Goal: Task Accomplishment & Management: Manage account settings

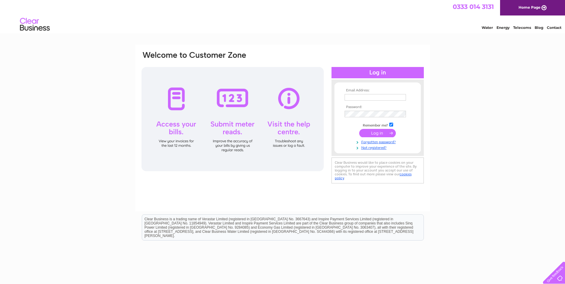
type input "tracey.mackay@shepherd.co.uk"
click at [373, 132] on input "submit" at bounding box center [377, 133] width 37 height 8
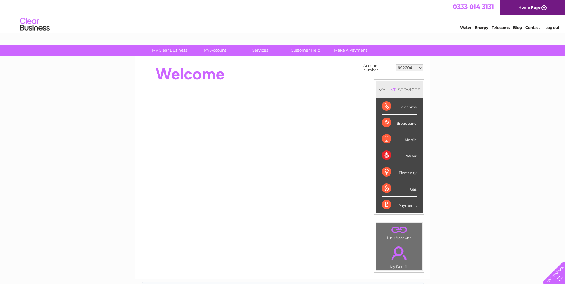
click at [421, 66] on select "992304 30308335" at bounding box center [409, 67] width 27 height 7
click at [461, 85] on div "My Clear Business Login Details My Details My Preferences Link Account My Accou…" at bounding box center [282, 213] width 565 height 336
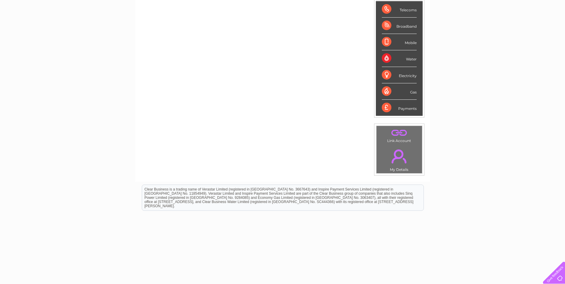
scroll to position [101, 0]
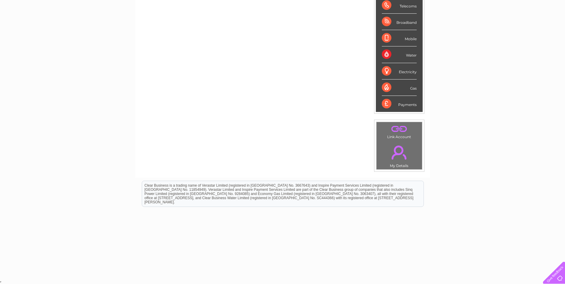
click at [397, 131] on link "." at bounding box center [399, 129] width 43 height 10
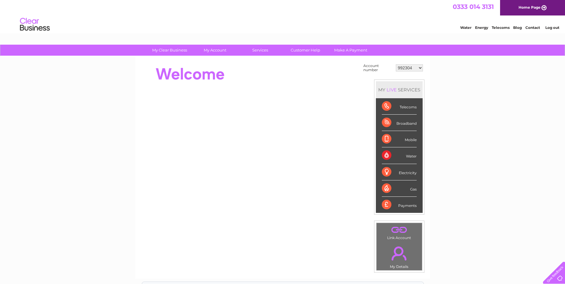
click at [420, 68] on select "992304 30308335" at bounding box center [409, 67] width 27 height 7
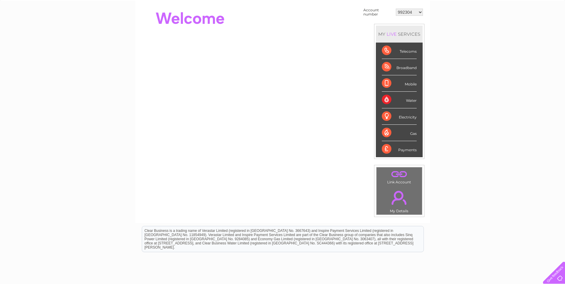
scroll to position [60, 0]
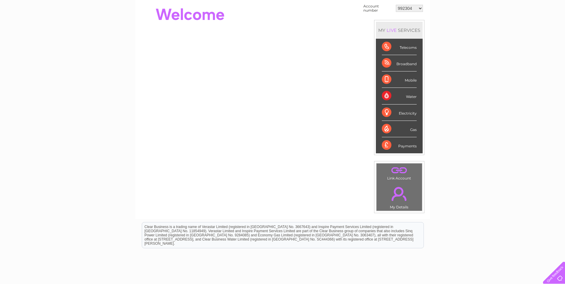
click at [400, 200] on link "." at bounding box center [399, 193] width 43 height 21
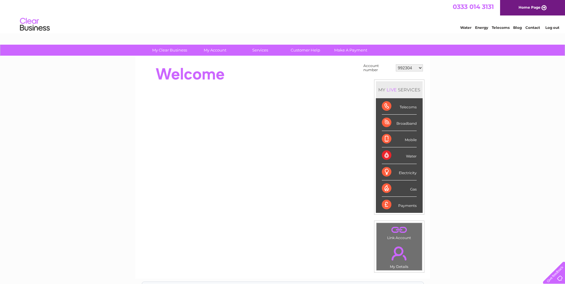
click at [394, 237] on td ". Link Account" at bounding box center [399, 232] width 46 height 19
click at [396, 230] on link "." at bounding box center [399, 230] width 43 height 10
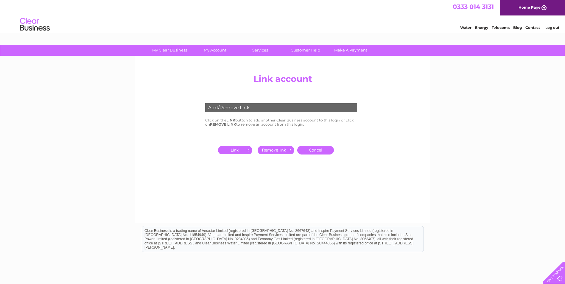
click at [234, 148] on input "submit" at bounding box center [236, 150] width 37 height 8
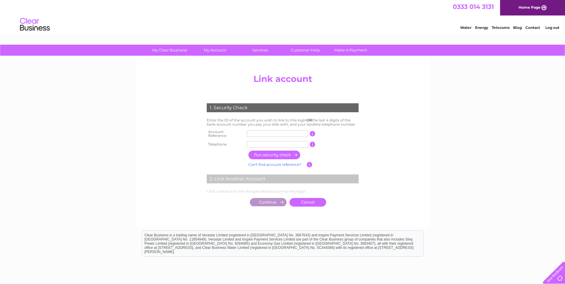
click at [262, 132] on input "text" at bounding box center [277, 133] width 61 height 7
type input "3023017"
click at [268, 154] on input "button" at bounding box center [274, 155] width 52 height 9
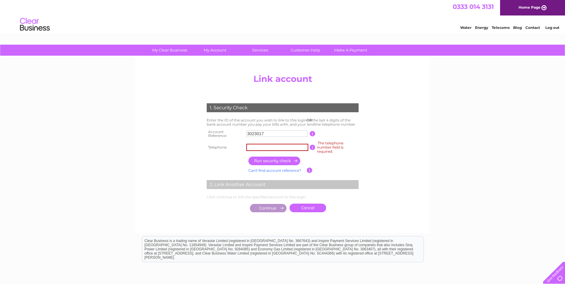
click at [280, 147] on input "text" at bounding box center [277, 147] width 62 height 7
type input "01312251234"
click at [276, 162] on input "button" at bounding box center [274, 161] width 52 height 9
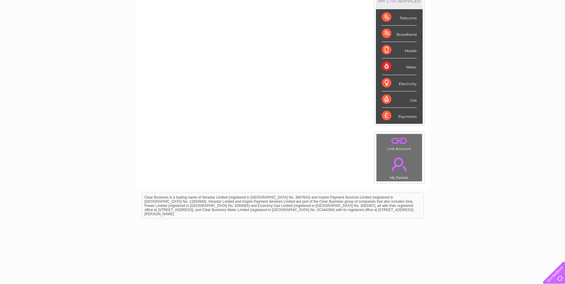
scroll to position [89, 0]
click at [395, 141] on link "." at bounding box center [399, 140] width 43 height 10
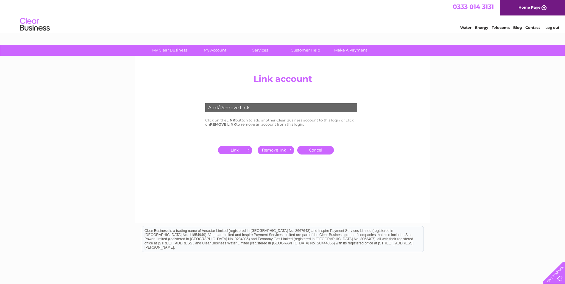
click at [230, 105] on div "Add/Remove Link" at bounding box center [281, 107] width 152 height 9
drag, startPoint x: 250, startPoint y: 106, endPoint x: 215, endPoint y: 135, distance: 45.7
click at [250, 107] on div "Add/Remove Link" at bounding box center [281, 107] width 152 height 9
click at [235, 149] on input "submit" at bounding box center [236, 150] width 37 height 8
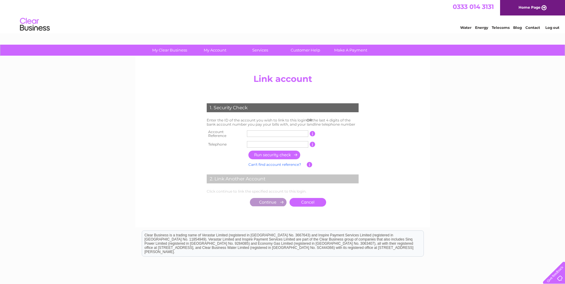
click at [260, 132] on input "text" at bounding box center [277, 133] width 61 height 7
type input "3023017"
type input "01312251234"
drag, startPoint x: 257, startPoint y: 143, endPoint x: 260, endPoint y: 151, distance: 8.8
click at [257, 143] on input "01312251234" at bounding box center [277, 144] width 61 height 7
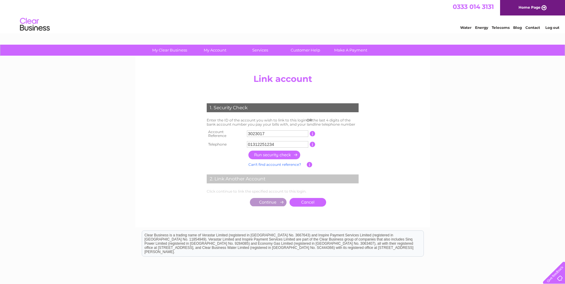
click at [268, 153] on input "button" at bounding box center [274, 155] width 52 height 9
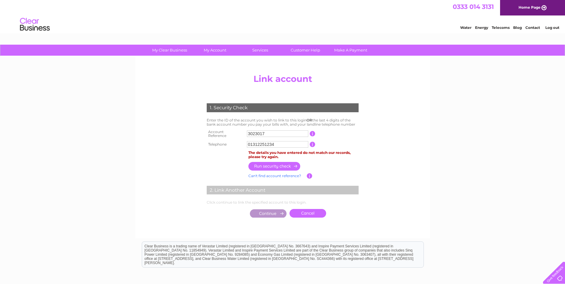
click at [310, 173] on input "button" at bounding box center [310, 175] width 6 height 5
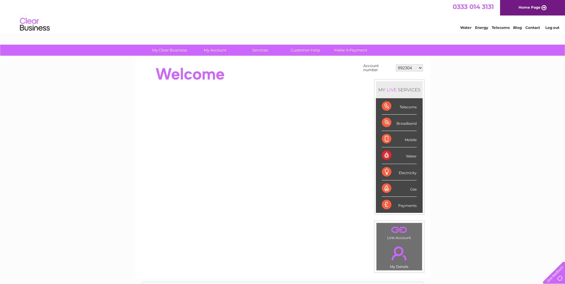
click at [420, 66] on select "992304 30308335" at bounding box center [409, 67] width 27 height 7
click at [401, 232] on link "." at bounding box center [399, 230] width 43 height 10
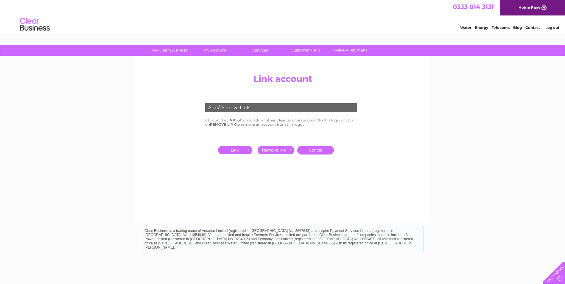
click at [242, 149] on input "submit" at bounding box center [236, 150] width 37 height 8
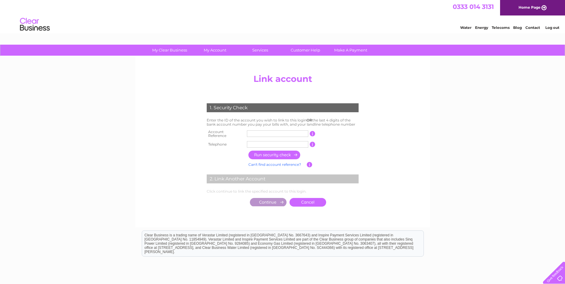
click at [272, 132] on input "text" at bounding box center [277, 133] width 61 height 7
type input "3023017"
type input "01312251234"
click at [312, 143] on input "button" at bounding box center [313, 144] width 6 height 5
click at [313, 143] on input "button" at bounding box center [313, 144] width 6 height 5
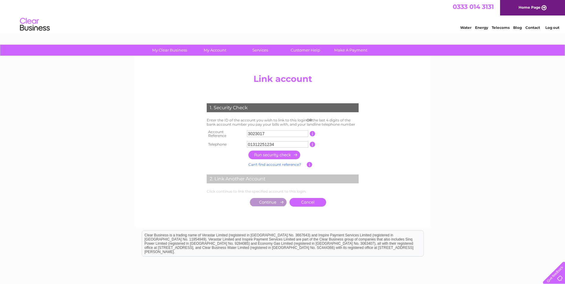
click at [313, 143] on input "button" at bounding box center [313, 144] width 6 height 5
click at [308, 162] on input "button" at bounding box center [310, 164] width 6 height 5
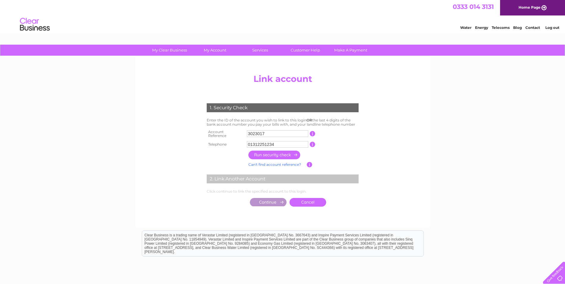
click at [308, 162] on input "button" at bounding box center [310, 164] width 6 height 5
click at [290, 152] on input "button" at bounding box center [274, 155] width 52 height 9
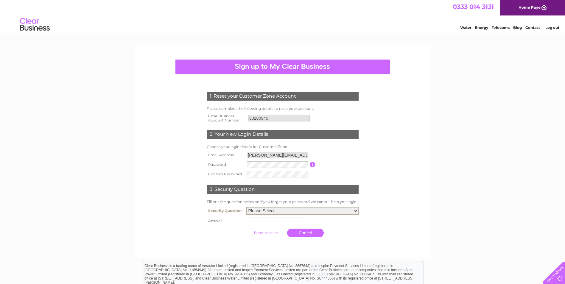
click at [355, 213] on select "Please Select.. In what town or city was your first job? In what town or city d…" at bounding box center [302, 211] width 113 height 8
click at [355, 212] on select "Please Select.. In what town or city was your first job? In what town or city d…" at bounding box center [302, 211] width 113 height 8
select select "5"
click at [246, 207] on select "Please Select.. In what town or city was your first job? In what town or city d…" at bounding box center [302, 211] width 113 height 8
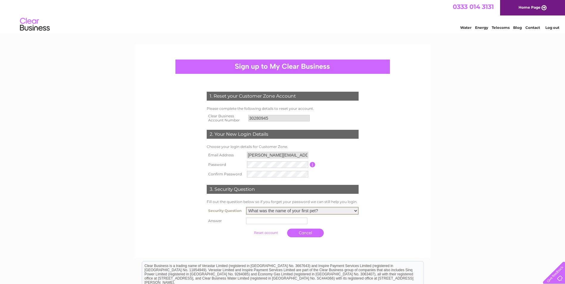
click at [272, 221] on input "text" at bounding box center [276, 221] width 61 height 7
type input "Sammy"
click at [271, 233] on input "submit" at bounding box center [266, 233] width 37 height 8
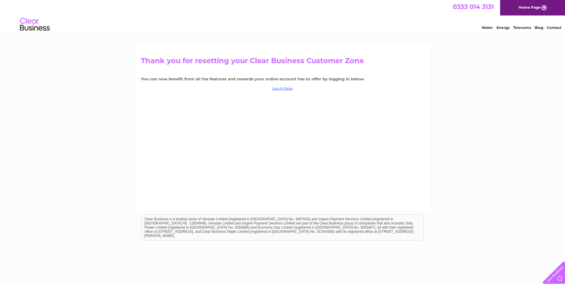
drag, startPoint x: 446, startPoint y: 71, endPoint x: 451, endPoint y: 62, distance: 10.1
click at [445, 71] on div "Thank you for resetting your Clear Business Customer Zone You can now benefit f…" at bounding box center [282, 179] width 565 height 269
